Goal: Transaction & Acquisition: Purchase product/service

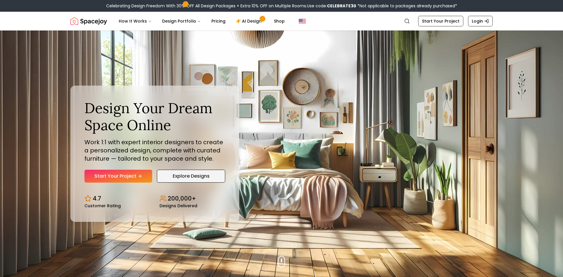
click at [191, 180] on link "Explore Designs" at bounding box center [191, 176] width 68 height 13
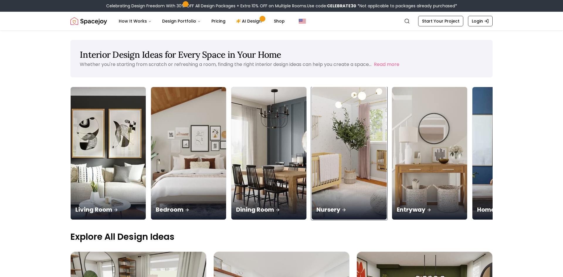
click at [319, 161] on img at bounding box center [349, 153] width 75 height 133
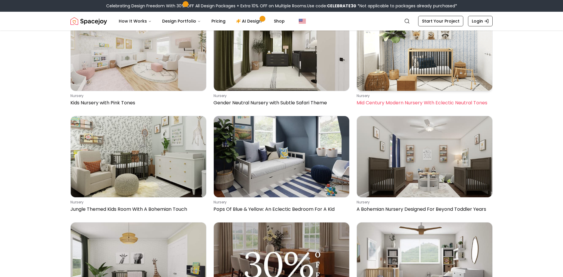
scroll to position [390, 0]
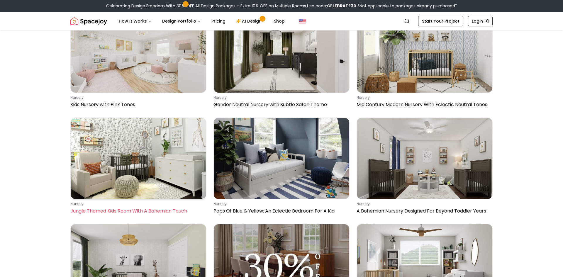
click at [189, 140] on img at bounding box center [139, 158] width 136 height 81
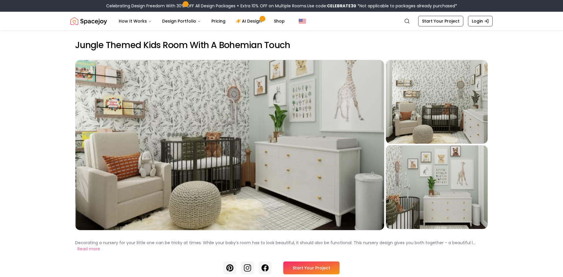
click at [300, 270] on link "Start Your Project" at bounding box center [311, 268] width 56 height 13
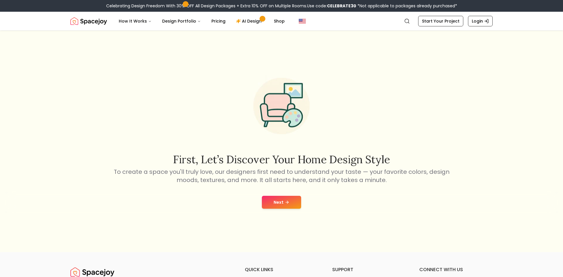
click at [285, 201] on icon at bounding box center [287, 202] width 5 height 5
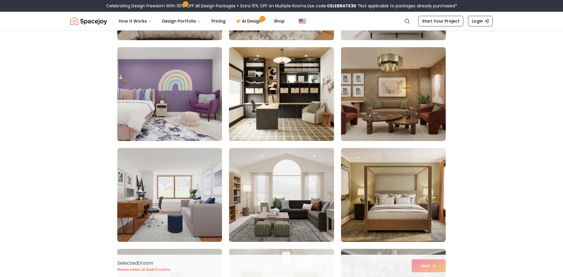
scroll to position [238, 0]
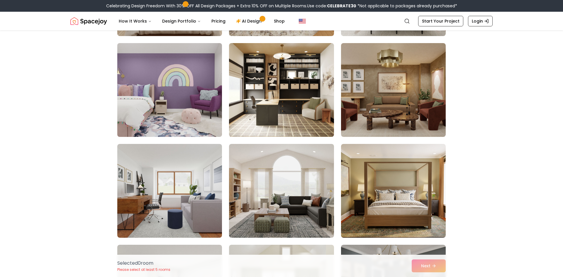
click at [163, 88] on img at bounding box center [170, 90] width 110 height 99
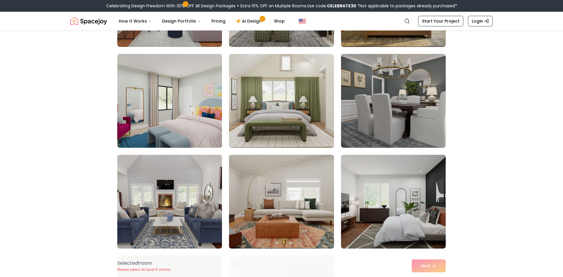
scroll to position [436, 0]
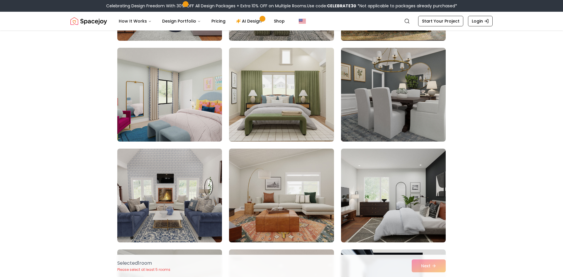
click at [163, 88] on img at bounding box center [169, 95] width 105 height 94
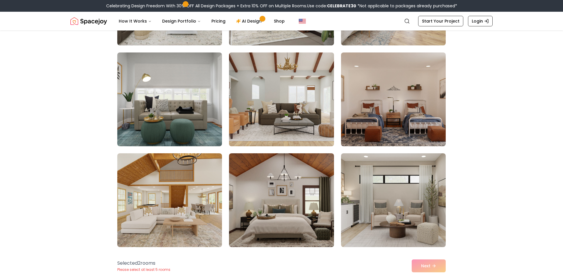
scroll to position [841, 0]
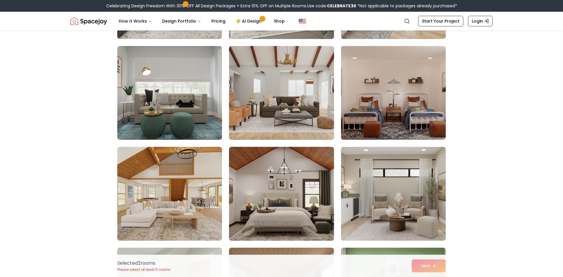
click at [368, 126] on img at bounding box center [393, 93] width 110 height 99
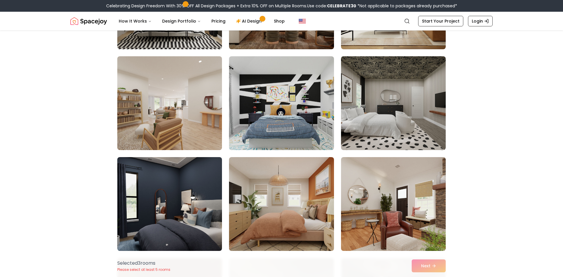
scroll to position [1546, 0]
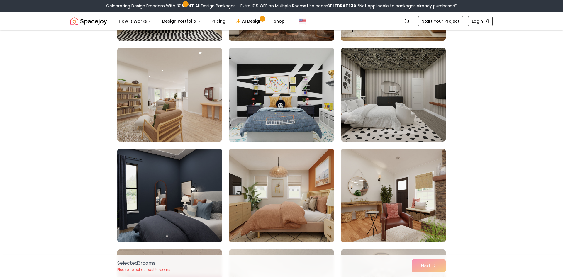
click at [270, 79] on img at bounding box center [281, 94] width 110 height 99
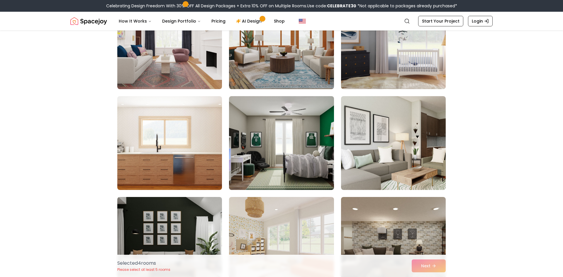
scroll to position [3009, 0]
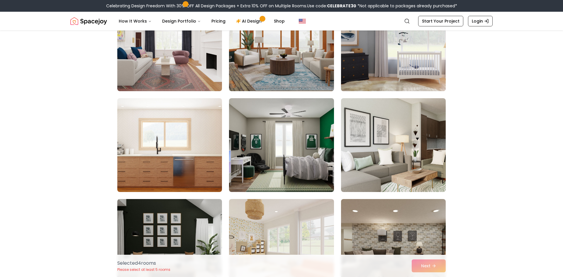
click at [346, 87] on img at bounding box center [393, 44] width 110 height 99
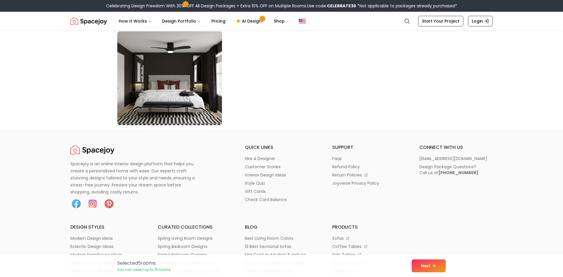
scroll to position [3382, 0]
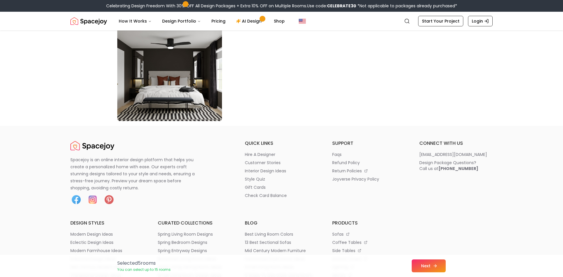
click at [422, 264] on button "Next" at bounding box center [429, 266] width 34 height 13
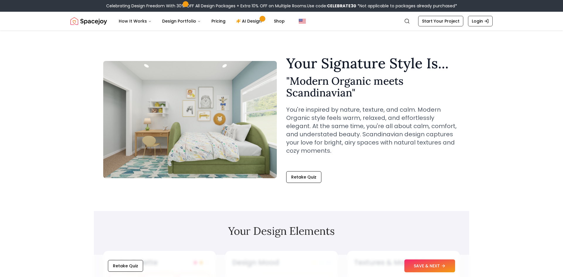
click at [422, 264] on button "SAVE & NEXT" at bounding box center [429, 266] width 51 height 13
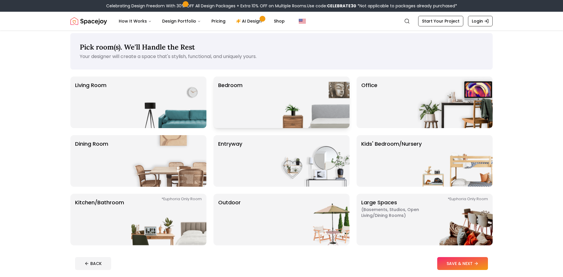
scroll to position [2, 0]
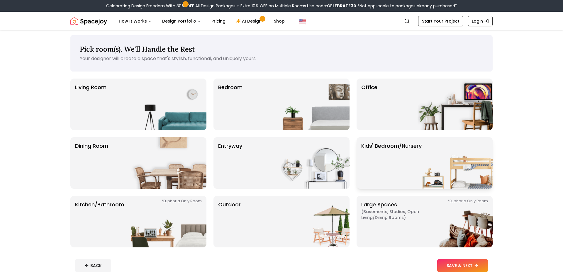
click at [380, 176] on p "Kids' Bedroom/Nursery" at bounding box center [391, 163] width 60 height 42
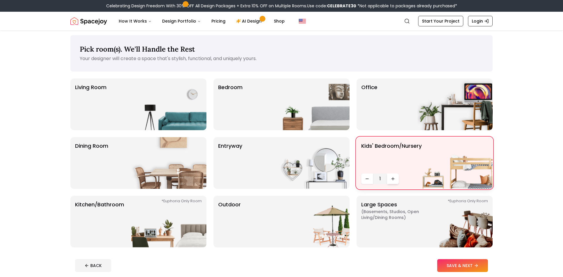
click at [390, 176] on button "Increase quantity" at bounding box center [393, 179] width 12 height 11
click at [267, 85] on div "Bedroom" at bounding box center [282, 105] width 136 height 52
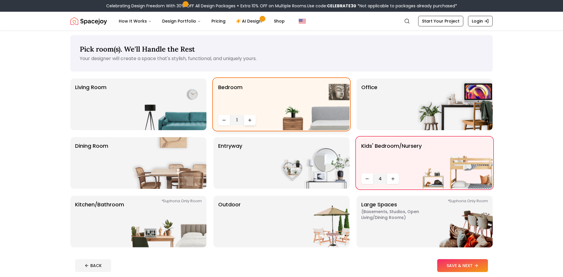
click at [247, 119] on button "Increase quantity" at bounding box center [250, 120] width 12 height 11
click at [464, 268] on button "SAVE & NEXT" at bounding box center [462, 265] width 51 height 13
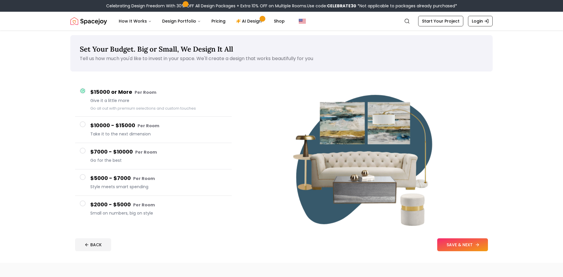
click at [450, 248] on button "SAVE & NEXT" at bounding box center [462, 244] width 51 height 13
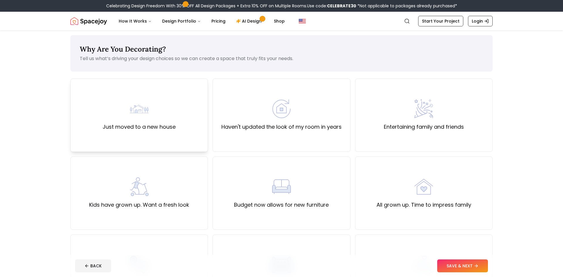
click at [159, 108] on div "Just moved to a new house" at bounding box center [139, 115] width 73 height 32
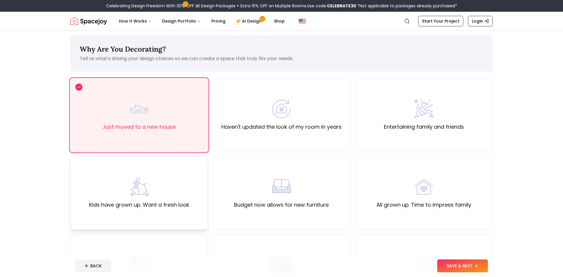
click at [158, 170] on div "Kids have grown up. Want a fresh look" at bounding box center [139, 193] width 138 height 73
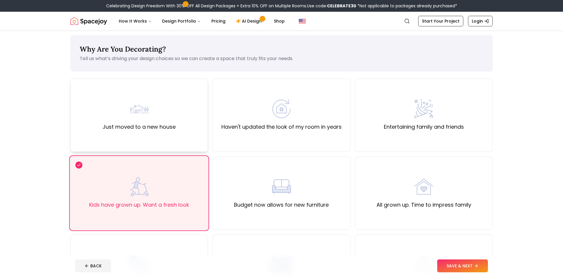
click at [136, 115] on img at bounding box center [139, 108] width 19 height 19
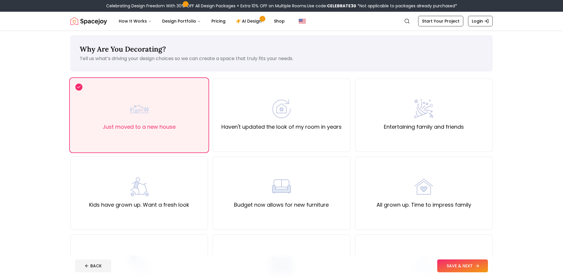
click at [439, 266] on button "SAVE & NEXT" at bounding box center [462, 266] width 51 height 13
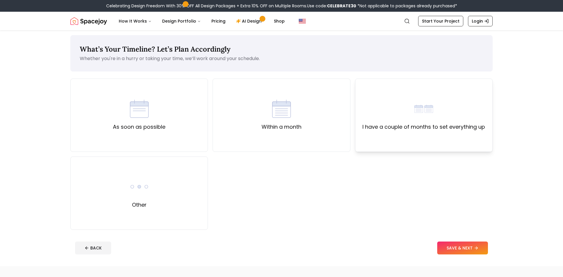
click at [387, 140] on div "I have a couple of months to set everything up" at bounding box center [424, 115] width 138 height 73
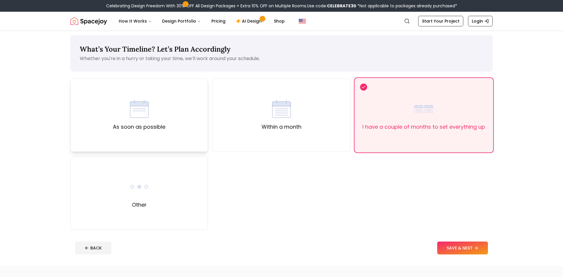
click at [116, 111] on div "As soon as possible" at bounding box center [139, 115] width 53 height 32
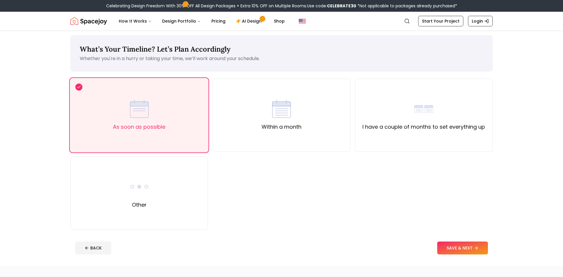
click at [445, 241] on footer "BACK SAVE & NEXT" at bounding box center [281, 248] width 422 height 22
click at [448, 248] on button "SAVE & NEXT" at bounding box center [462, 248] width 51 height 13
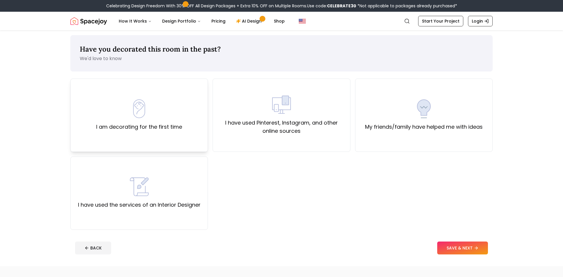
click at [189, 145] on div "I am decorating for the first time" at bounding box center [139, 115] width 138 height 73
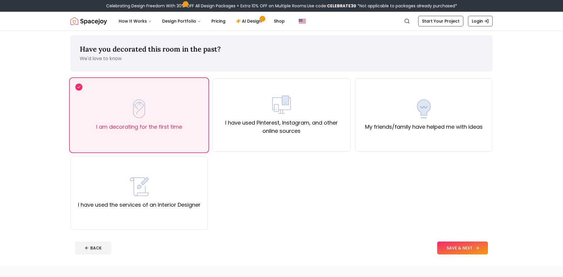
click at [452, 242] on button "SAVE & NEXT" at bounding box center [462, 248] width 51 height 13
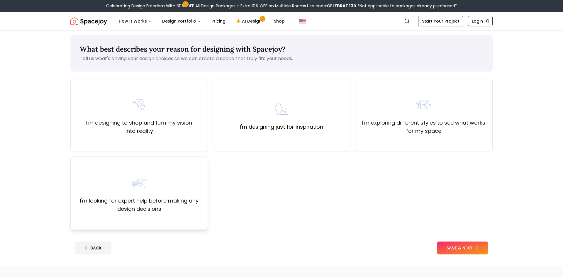
click at [135, 224] on div "I'm looking for expert help before making any design decisions" at bounding box center [139, 193] width 138 height 73
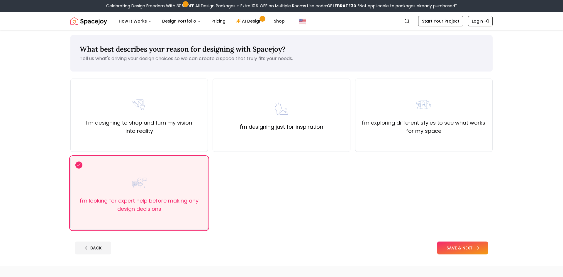
click at [445, 251] on button "SAVE & NEXT" at bounding box center [462, 248] width 51 height 13
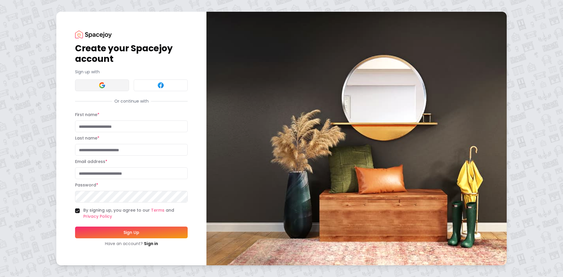
click at [94, 83] on button at bounding box center [102, 85] width 54 height 12
